Goal: Find contact information: Find contact information

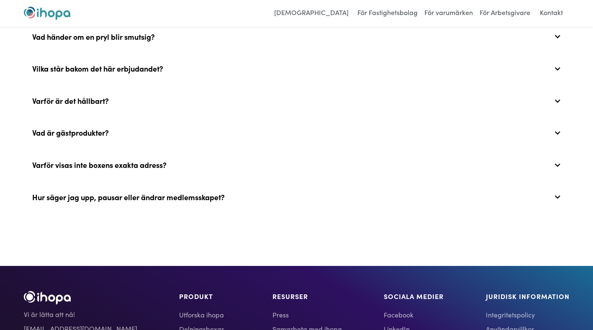
scroll to position [3540, 0]
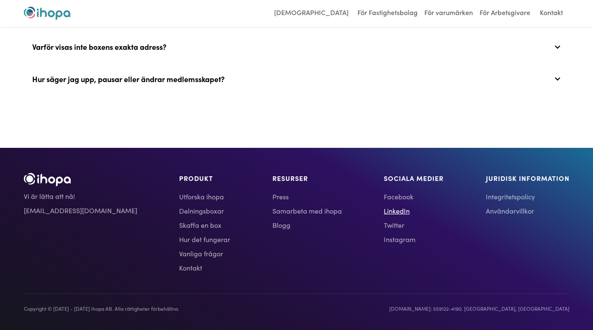
click at [383, 211] on link "LinkedIn" at bounding box center [413, 210] width 60 height 10
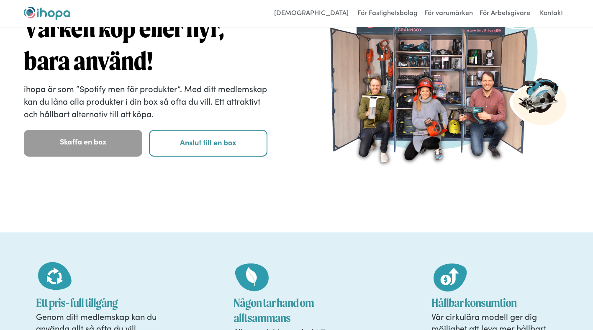
scroll to position [0, 0]
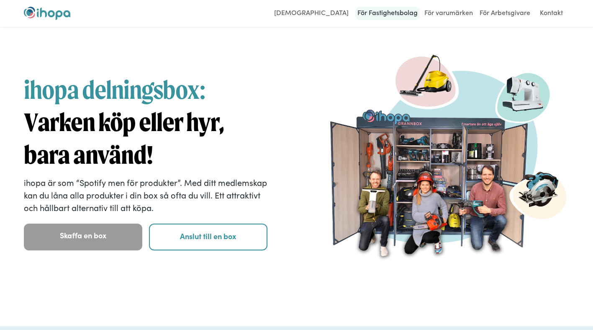
click at [394, 13] on link "För Fastighetsbolag" at bounding box center [387, 13] width 64 height 13
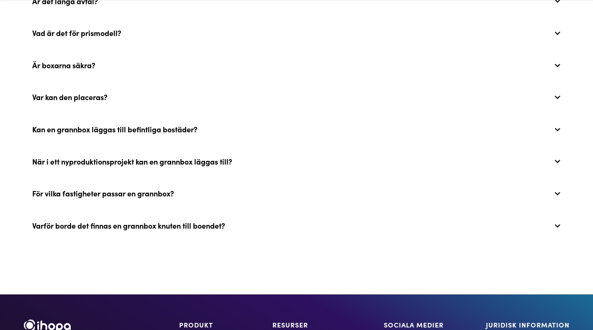
scroll to position [2891, 0]
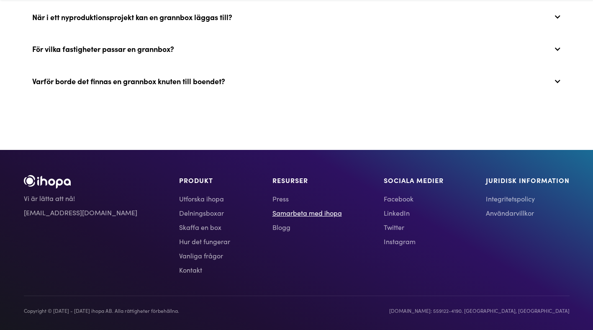
click at [272, 209] on link "Samarbeta med ihopa" at bounding box center [306, 212] width 69 height 10
